Goal: Information Seeking & Learning: Learn about a topic

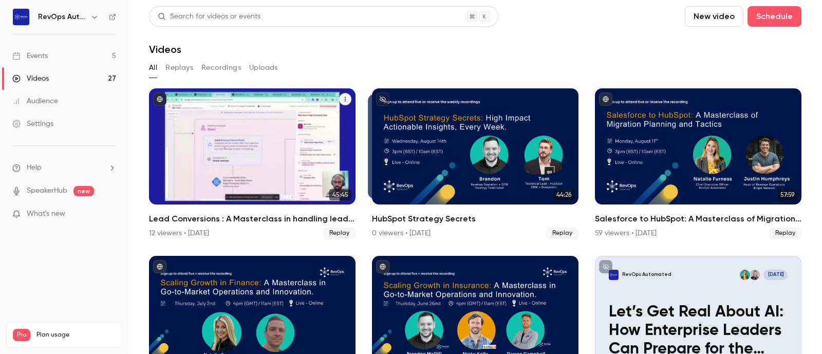
click at [248, 126] on div "Lead Conversions : A Masterclass in handling leads from website demo request to…" at bounding box center [252, 146] width 206 height 116
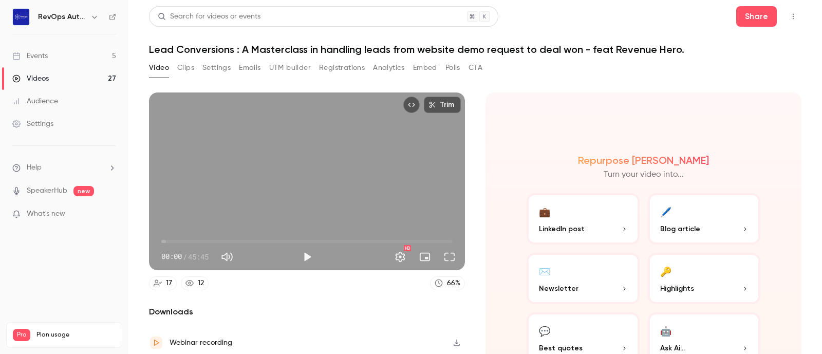
click at [182, 68] on button "Clips" at bounding box center [185, 68] width 17 height 16
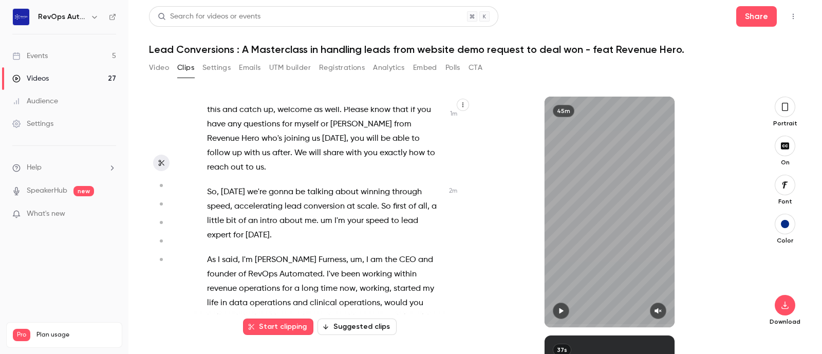
scroll to position [642, 0]
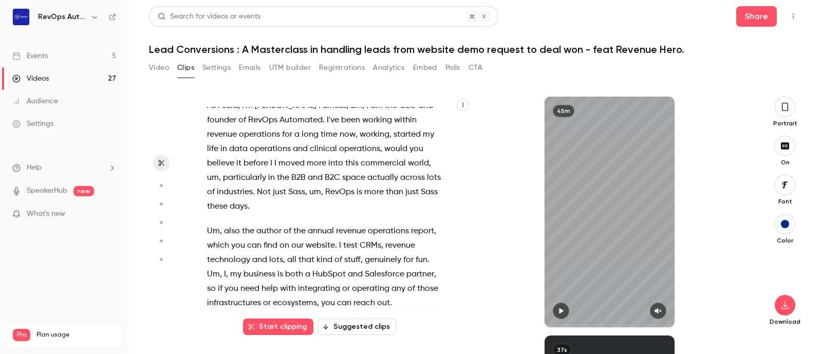
click at [354, 318] on button "Suggested clips" at bounding box center [356, 326] width 79 height 16
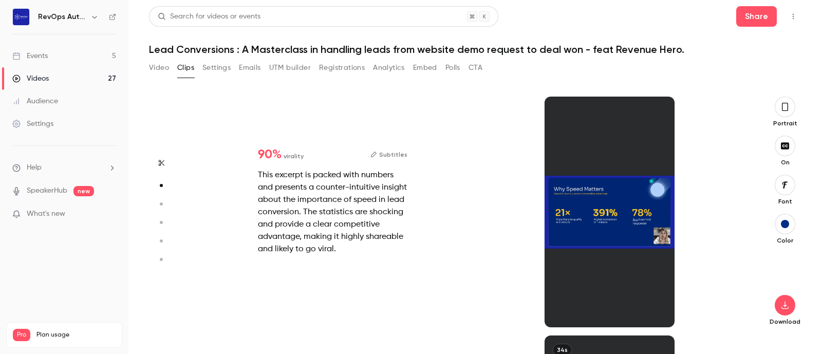
scroll to position [238, 0]
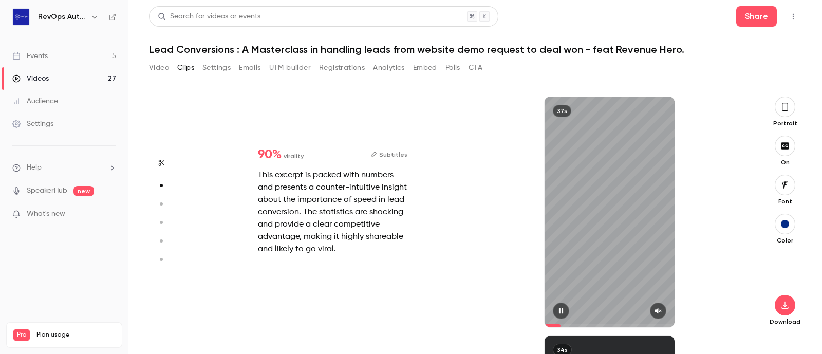
click at [657, 312] on icon "button" at bounding box center [657, 311] width 7 height 6
click at [786, 306] on icon "button" at bounding box center [785, 305] width 12 height 8
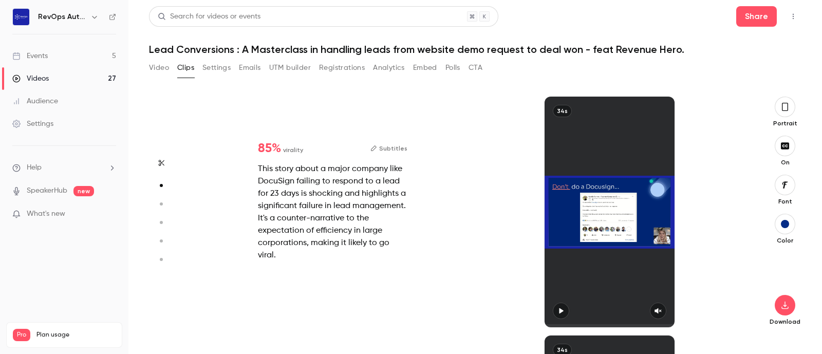
type input "*"
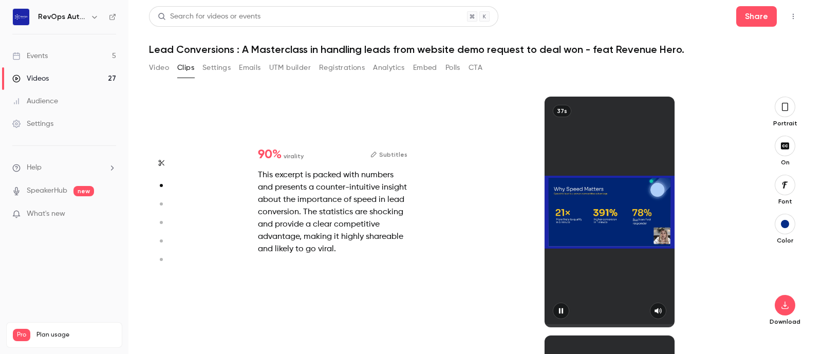
type input "*"
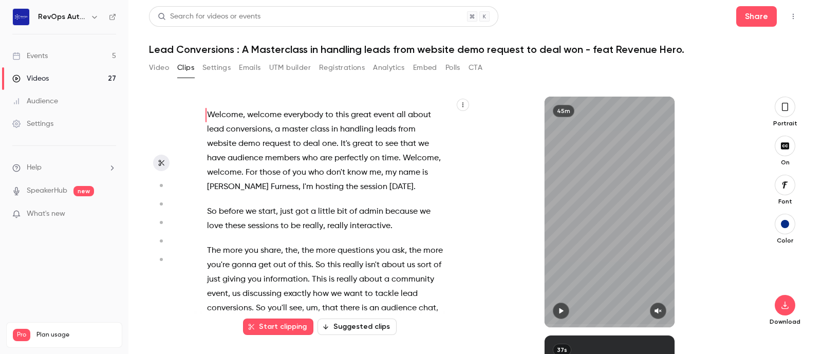
click at [158, 65] on button "Video" at bounding box center [159, 68] width 20 height 16
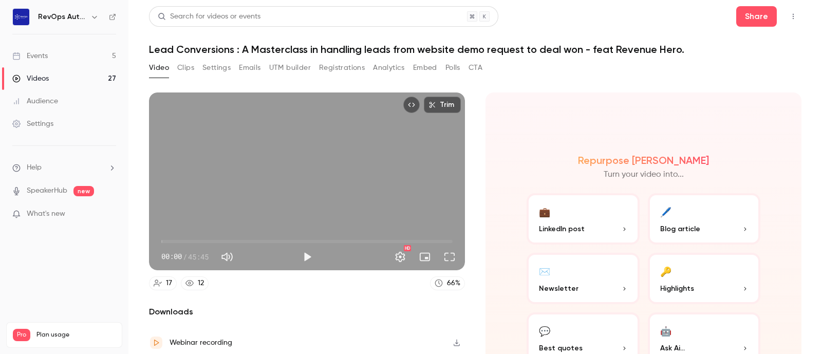
click at [342, 63] on button "Registrations" at bounding box center [342, 68] width 46 height 16
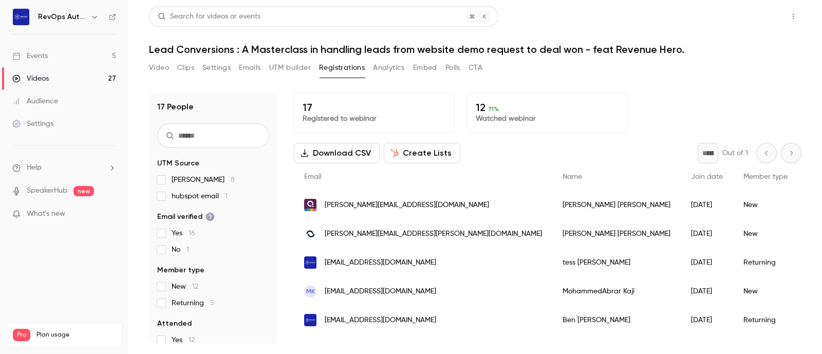
click at [742, 18] on button "Share" at bounding box center [756, 16] width 41 height 21
